Goal: Use online tool/utility: Utilize a website feature to perform a specific function

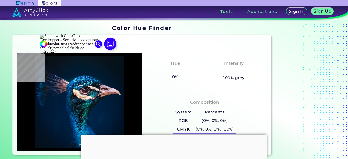
scroll to position [15, 0]
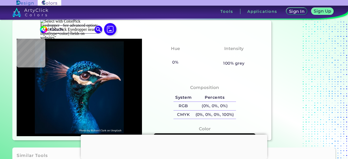
type input "#00a2e9"
type input "#061926"
type input "#051827"
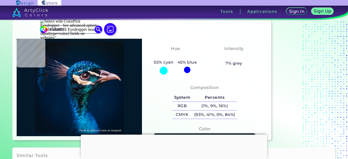
type input "#031829"
type input "#021927"
type input "#09161f"
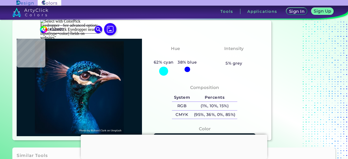
type input "#09161F"
type input "#09455b"
type input "#09455B"
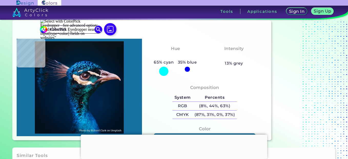
type input "#156fa1"
type input "#156FA1"
type input "#000f16"
type input "#000F16"
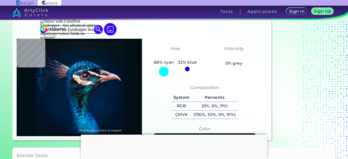
click at [74, 31] on input "#000F16" at bounding box center [71, 29] width 48 height 7
type input "#0a1117"
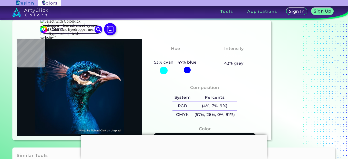
type input "#0A1117"
type input "#0b1320"
type input "#0B1320"
type input "#07162d"
type input "#07162D"
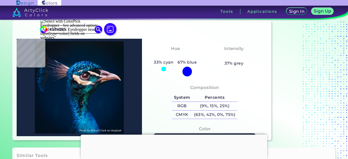
type input "#182641"
type input "#0f1b37"
type input "#0F1B37"
type input "#021428"
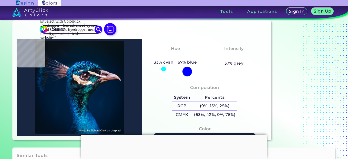
type input "#021428"
click at [58, 60] on div at bounding box center [79, 87] width 125 height 97
type input "#05172b"
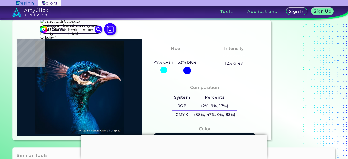
click at [58, 60] on img at bounding box center [79, 87] width 120 height 92
click at [65, 29] on input "#05172B" at bounding box center [71, 29] width 48 height 7
click at [62, 30] on input "#05172B" at bounding box center [71, 29] width 48 height 7
type input "#00A2E9"
type input "#00a2e9"
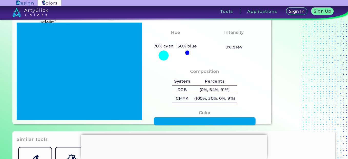
scroll to position [35, 0]
